Goal: Contribute content

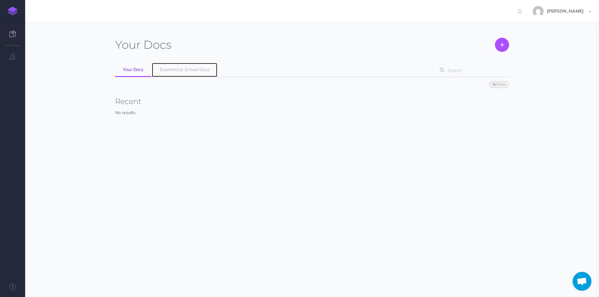
click at [188, 69] on span "Ecommerce School Docs" at bounding box center [185, 70] width 50 height 6
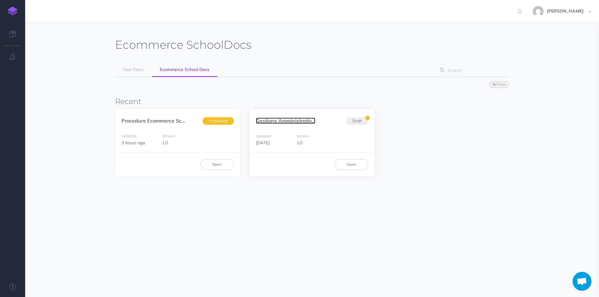
click at [295, 120] on link "Gestione Amministrativ..." at bounding box center [285, 121] width 59 height 6
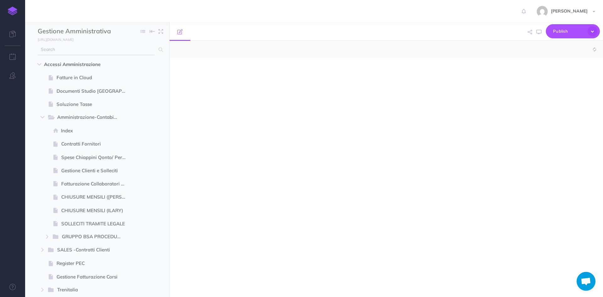
click at [87, 51] on input "text" at bounding box center [96, 49] width 117 height 11
type input "ifis"
select select "null"
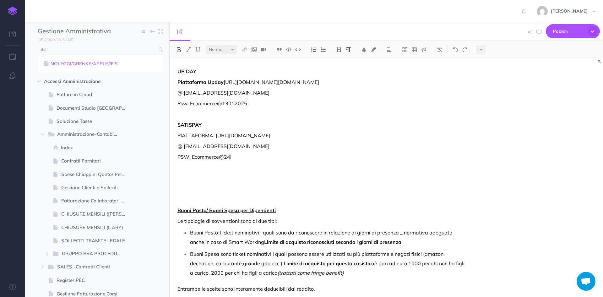
type input "ifis"
click at [87, 65] on link "NOLEGGI/GRENKE/APPLE/IFIS" at bounding box center [100, 64] width 116 height 8
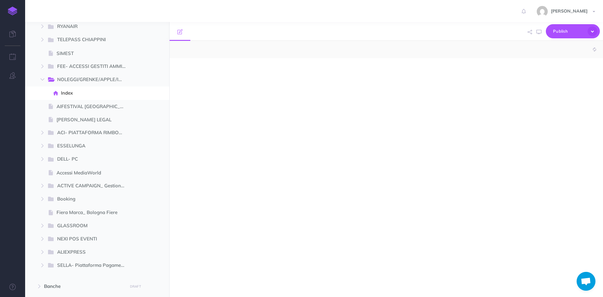
select select "null"
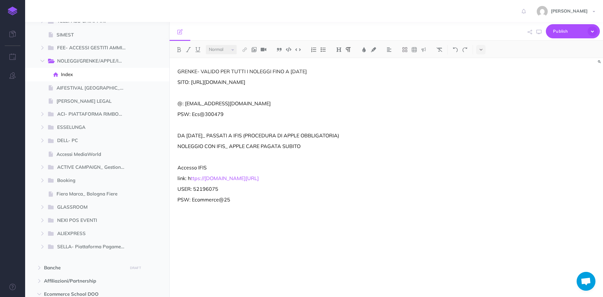
scroll to position [699, 0]
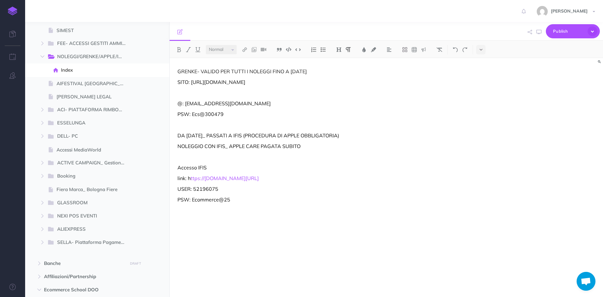
drag, startPoint x: 277, startPoint y: 179, endPoint x: 189, endPoint y: 178, distance: 88.6
click at [189, 178] on p "link: h ttps://myifis.bancaifis.it/pages/rental" at bounding box center [322, 178] width 288 height 8
copy p "h ttps://myifis.bancaifis.it/pages/rental"
drag, startPoint x: 217, startPoint y: 190, endPoint x: 194, endPoint y: 189, distance: 23.3
click at [194, 189] on p "USER: 52196075" at bounding box center [322, 189] width 288 height 8
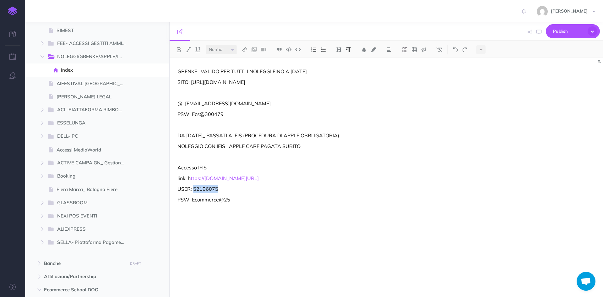
copy p "52196075"
click at [237, 188] on p "USER: 52196075" at bounding box center [322, 189] width 288 height 8
drag, startPoint x: 219, startPoint y: 203, endPoint x: 193, endPoint y: 202, distance: 25.5
click at [193, 202] on p "PSW: Ecommerce@25" at bounding box center [322, 200] width 288 height 8
paste div
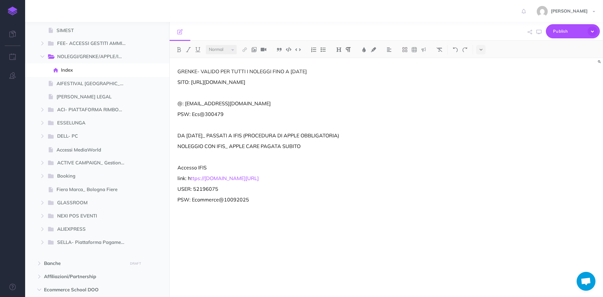
click at [203, 215] on div "GRENKE- VALIDO PER TUTTI I NOLEGGI FINO A SETTEMBRE 2024 SITO: https://customer…" at bounding box center [322, 174] width 304 height 233
click at [566, 34] on span "Publish" at bounding box center [568, 31] width 31 height 10
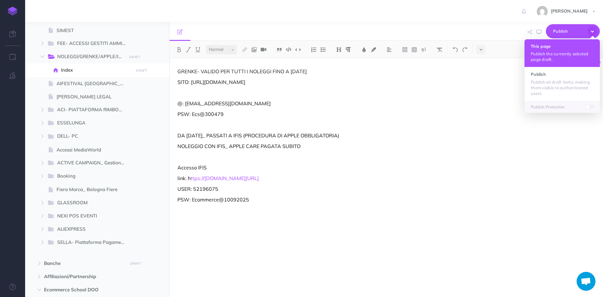
click at [554, 58] on p "Publish the currently selected page draft." at bounding box center [562, 56] width 63 height 11
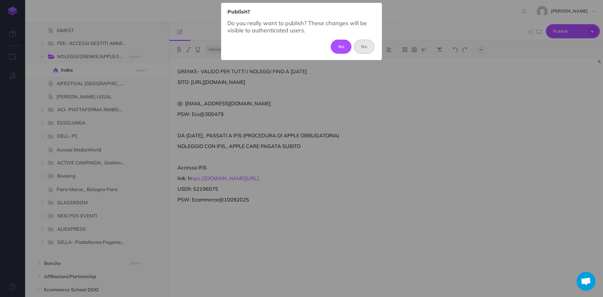
click at [362, 45] on button "No" at bounding box center [364, 47] width 20 height 14
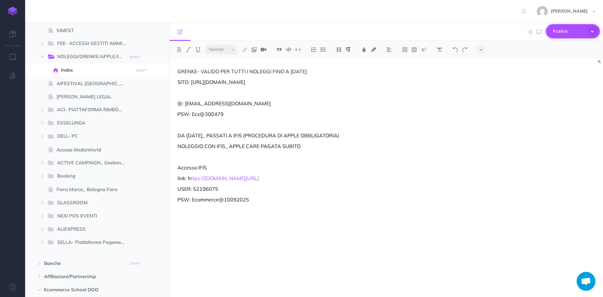
click at [561, 34] on span "Publish" at bounding box center [568, 31] width 31 height 10
drag, startPoint x: 548, startPoint y: 80, endPoint x: 590, endPoint y: 85, distance: 41.5
click at [548, 79] on p "Publish all draft items, making them visible to authenticated users." at bounding box center [562, 87] width 63 height 17
